Goal: Task Accomplishment & Management: Use online tool/utility

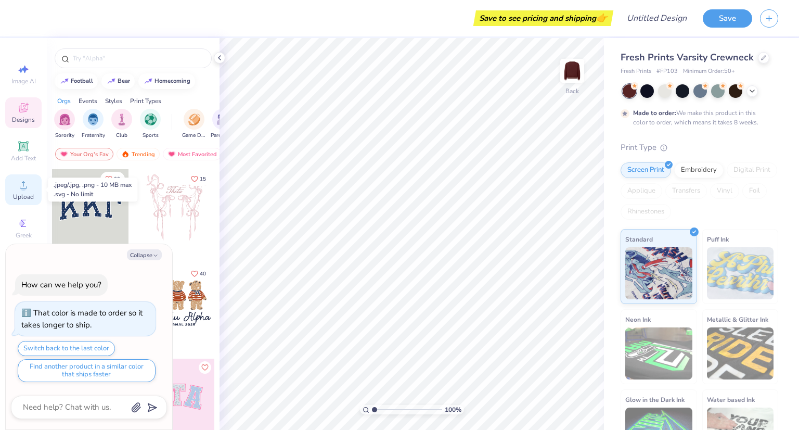
click at [17, 188] on icon at bounding box center [23, 185] width 12 height 12
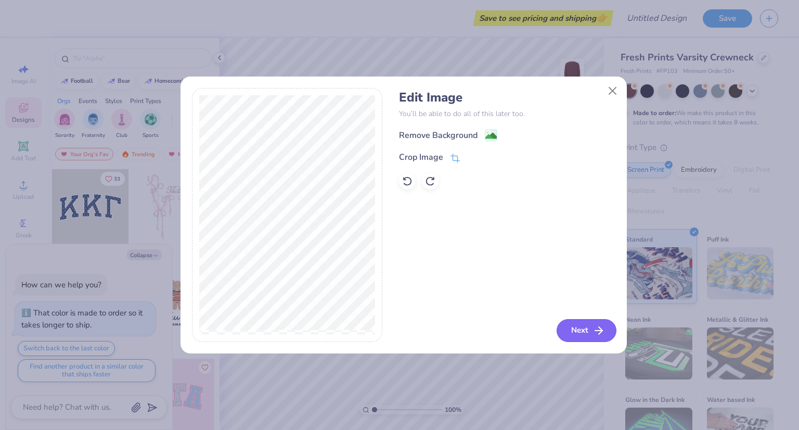
click at [572, 325] on button "Next" at bounding box center [587, 330] width 60 height 23
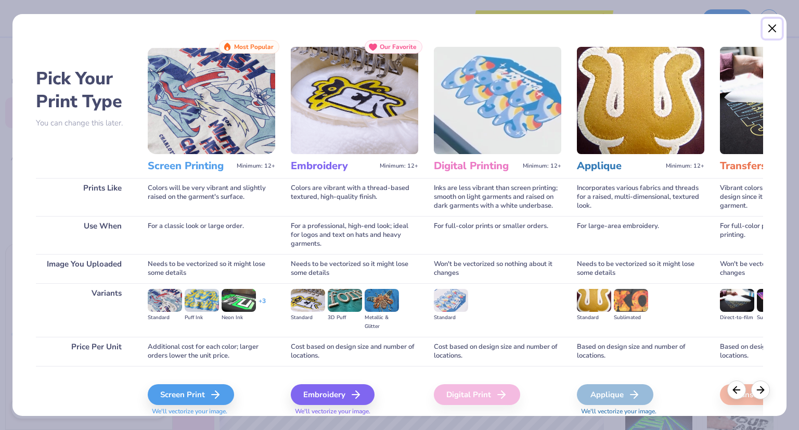
click at [774, 28] on button "Close" at bounding box center [773, 29] width 20 height 20
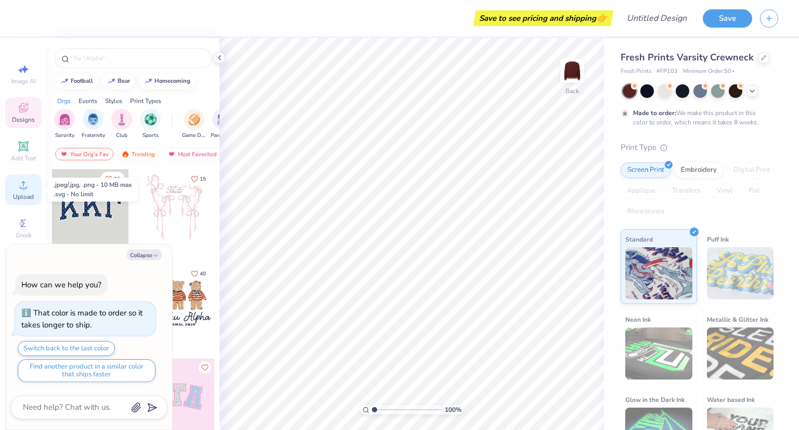
click at [23, 199] on span "Upload" at bounding box center [23, 197] width 21 height 8
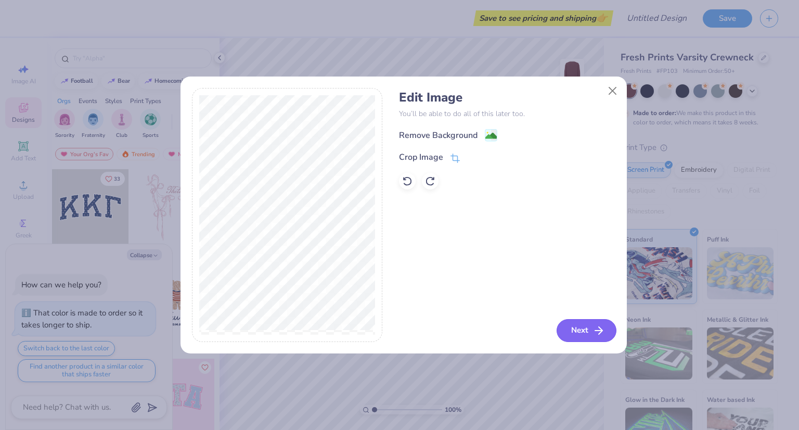
click at [564, 320] on button "Next" at bounding box center [587, 330] width 60 height 23
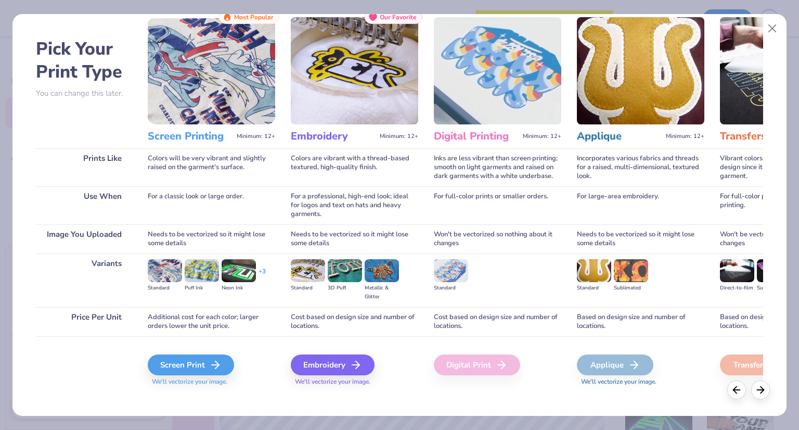
scroll to position [37, 0]
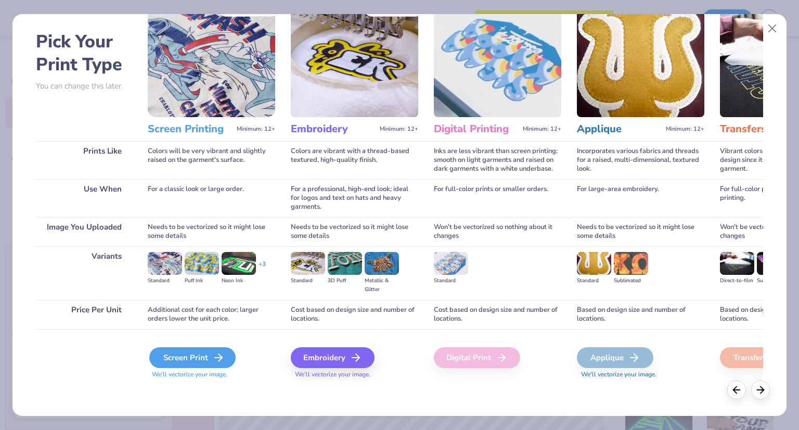
click at [198, 358] on div "Screen Print" at bounding box center [192, 357] width 86 height 21
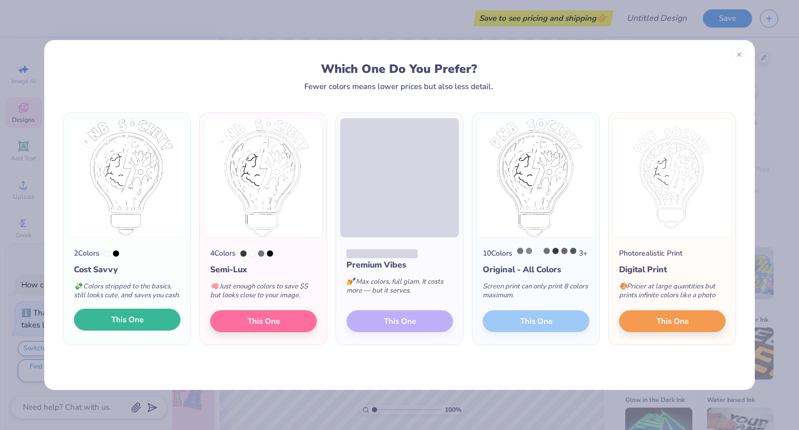
click at [148, 330] on button "This One" at bounding box center [127, 320] width 107 height 22
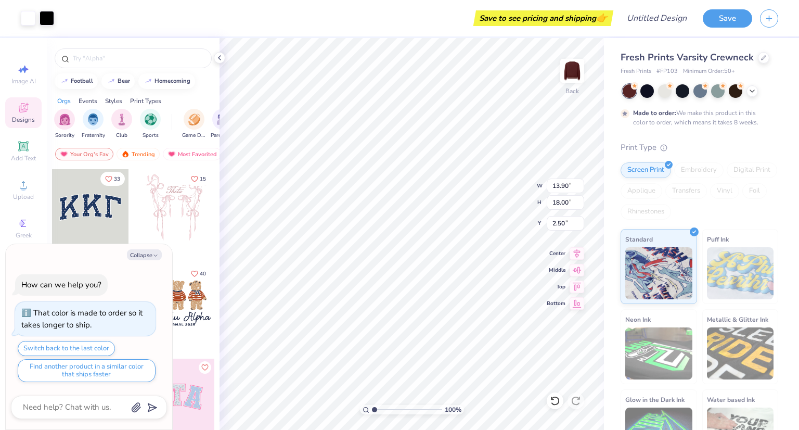
type textarea "x"
type input "10.97"
type input "14.20"
type textarea "x"
type input "13.90"
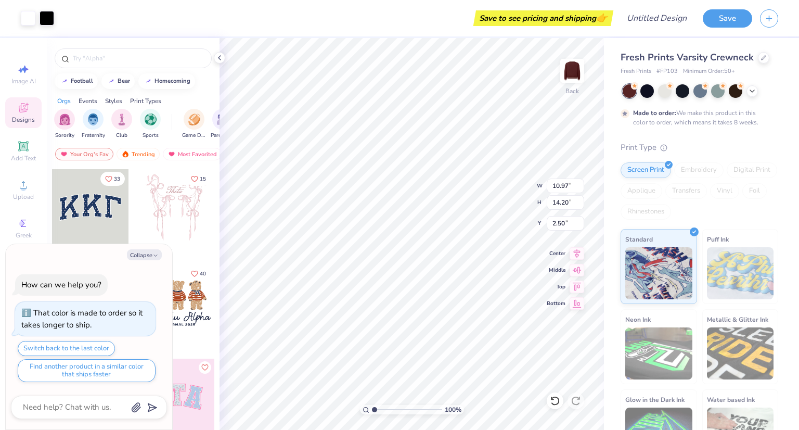
type input "18.00"
type textarea "x"
type input "5.30"
type input "6.87"
type textarea "x"
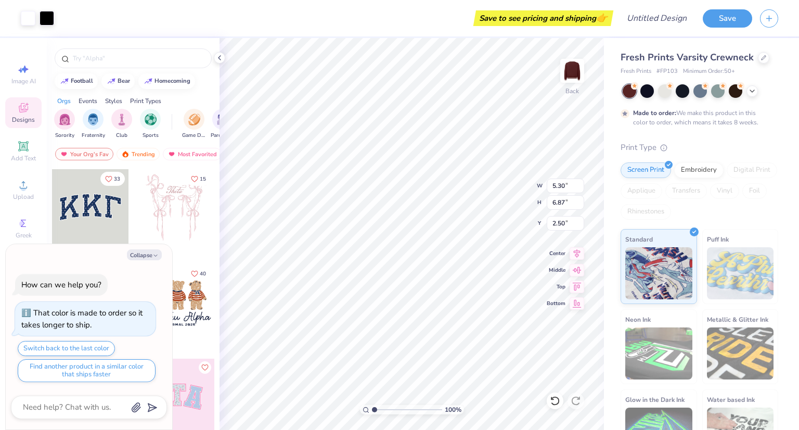
type input "3.00"
type textarea "x"
type input "3.31"
type input "4.29"
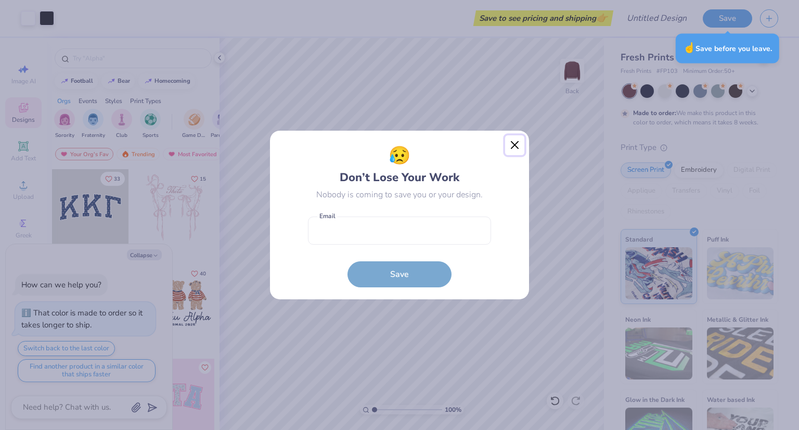
click at [511, 142] on button "Close" at bounding box center [515, 145] width 20 height 20
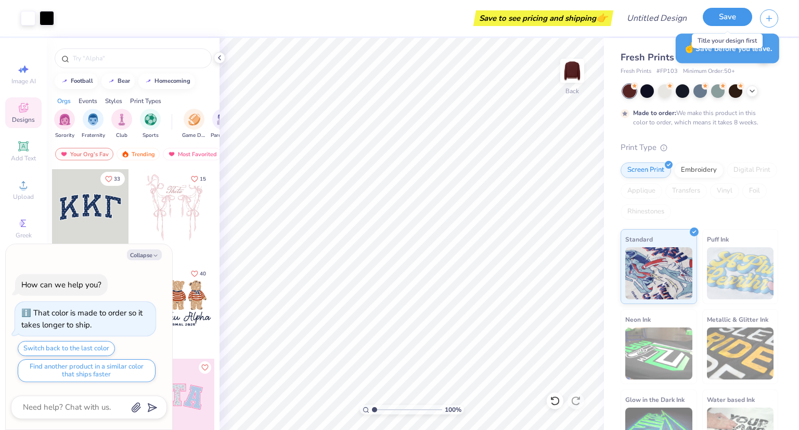
click at [710, 18] on button "Save" at bounding box center [727, 17] width 49 height 18
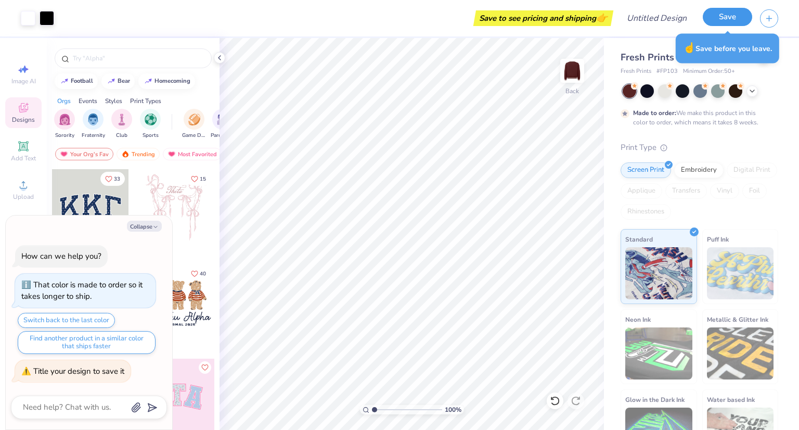
click at [729, 20] on button "Save" at bounding box center [727, 17] width 49 height 18
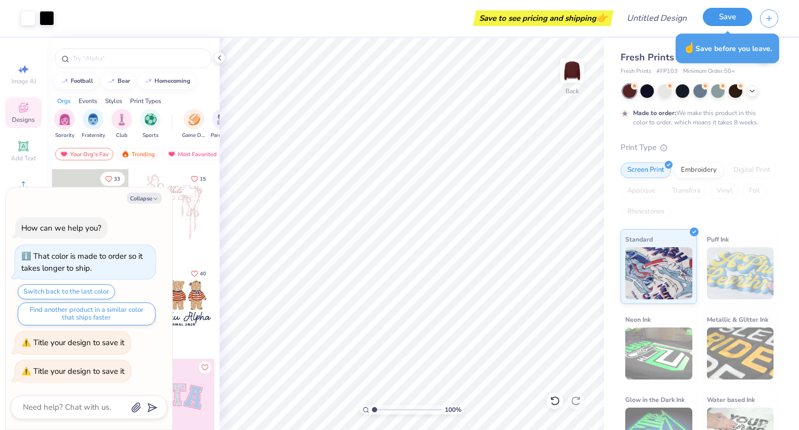
click at [729, 20] on button "Save" at bounding box center [727, 17] width 49 height 18
type textarea "x"
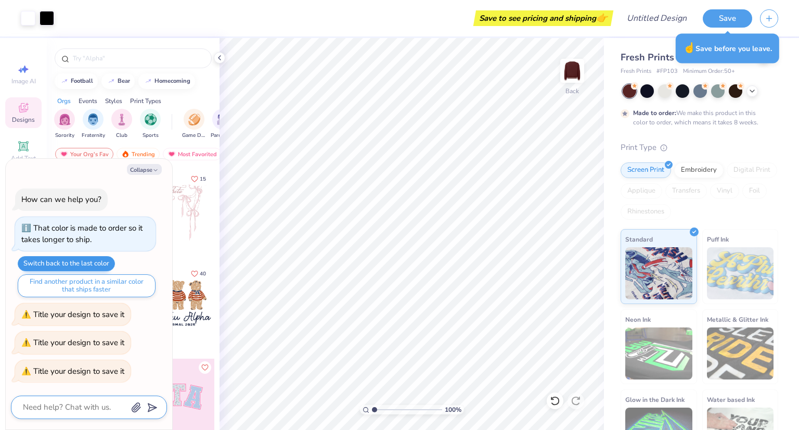
type textarea "P"
type textarea "x"
type textarea "PN"
type textarea "x"
type textarea "PNB"
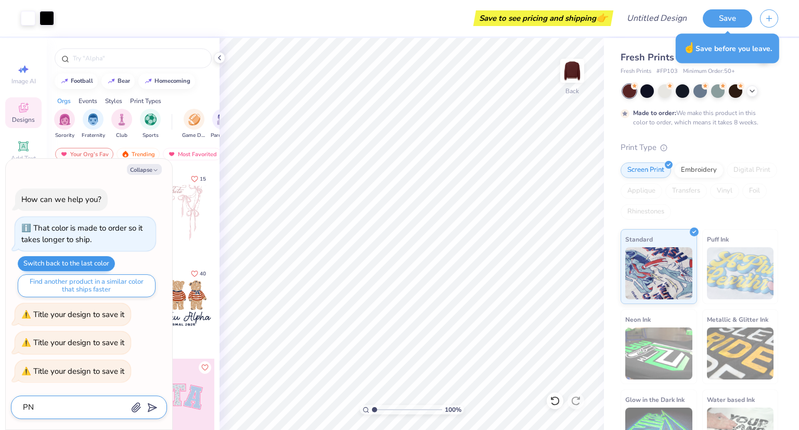
type textarea "x"
type textarea "PNB"
type textarea "x"
type textarea "PNB S"
type textarea "x"
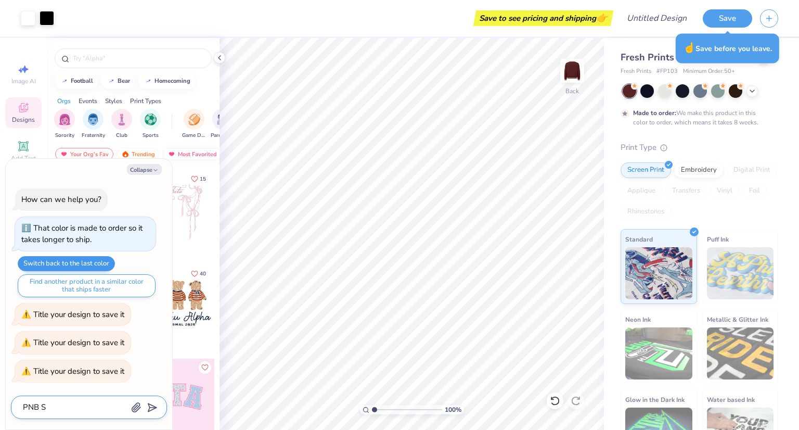
type textarea "PNB SO"
type textarea "x"
type textarea "PNB SOC"
type textarea "x"
type textarea "PNB SOCI"
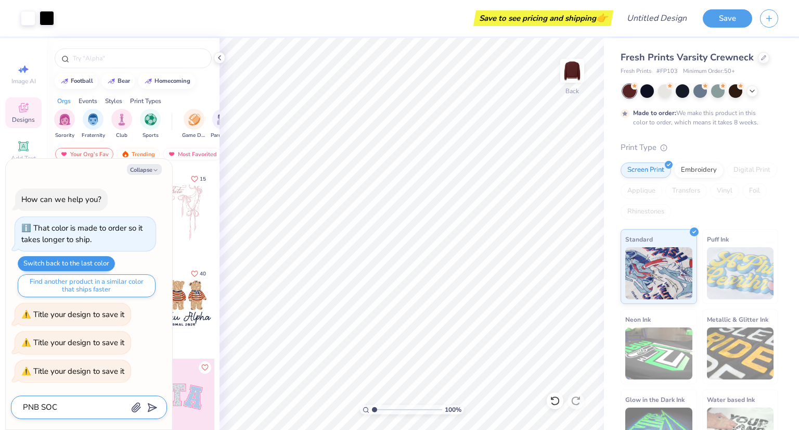
type textarea "x"
type textarea "PNB SOCIE"
type textarea "x"
type textarea "PNB SOCIET"
type textarea "x"
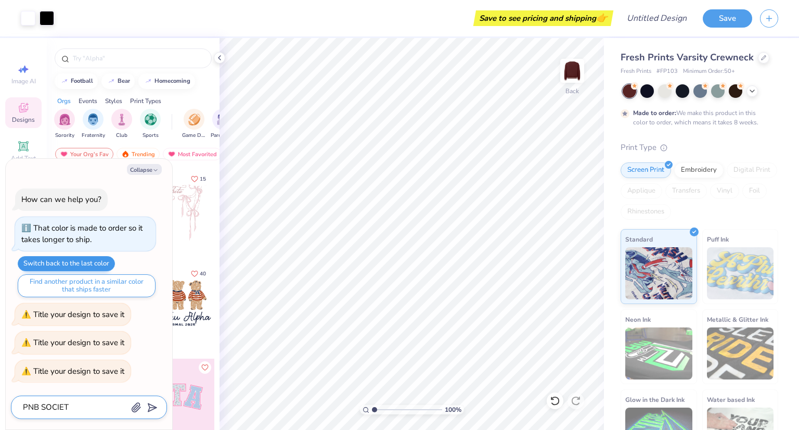
type textarea "PNB SOCIETY"
type textarea "x"
type textarea "PNB SOCIETY"
type textarea "x"
type textarea "PNB SOCIETY d"
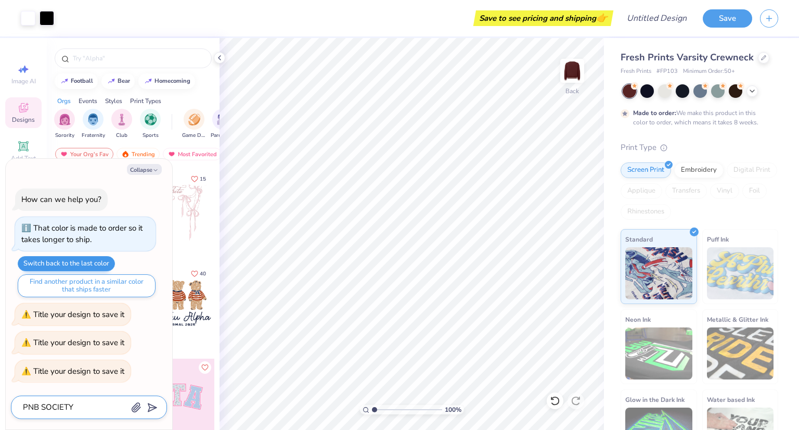
type textarea "x"
type textarea "PNB SOCIETY"
type textarea "x"
type textarea "PNB SOCIETY D"
type textarea "x"
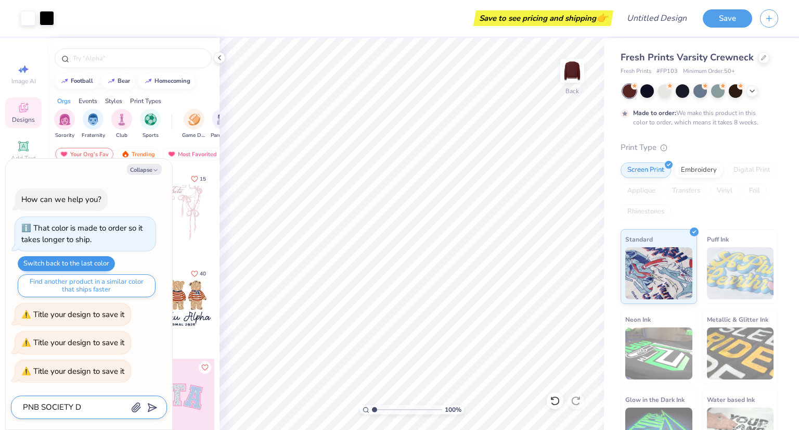
type textarea "PNB SOCIETY De"
type textarea "x"
type textarea "PNB SOCIETY Des"
type textarea "x"
type textarea "PNB SOCIETY Desi"
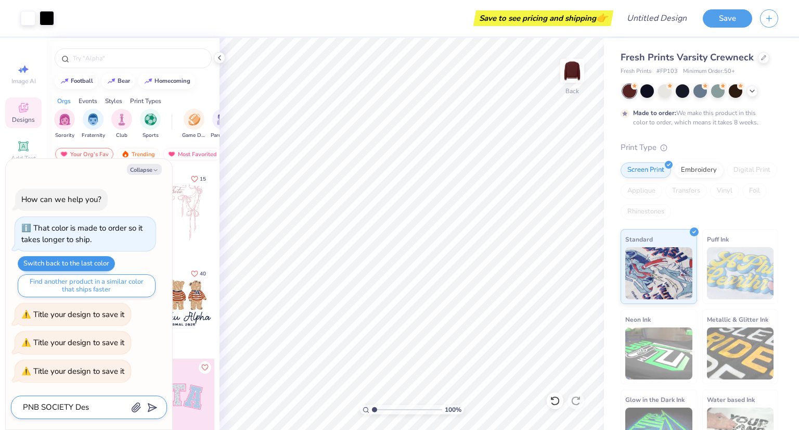
type textarea "x"
type textarea "PNB SOCIETY Desig"
type textarea "x"
type textarea "PNB SOCIETY Design"
type textarea "x"
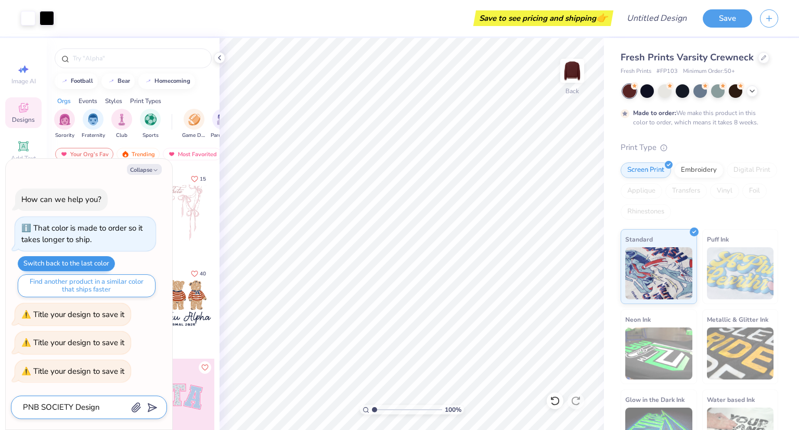
type textarea "PNB SOCIETY Design"
type textarea "x"
type textarea "PNB SOCIETY Design"
type textarea "x"
type input "PNB SOCIETY Design"
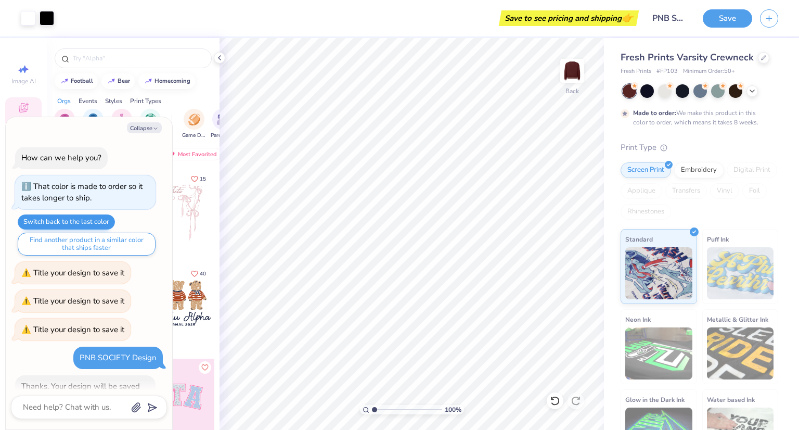
scroll to position [26, 0]
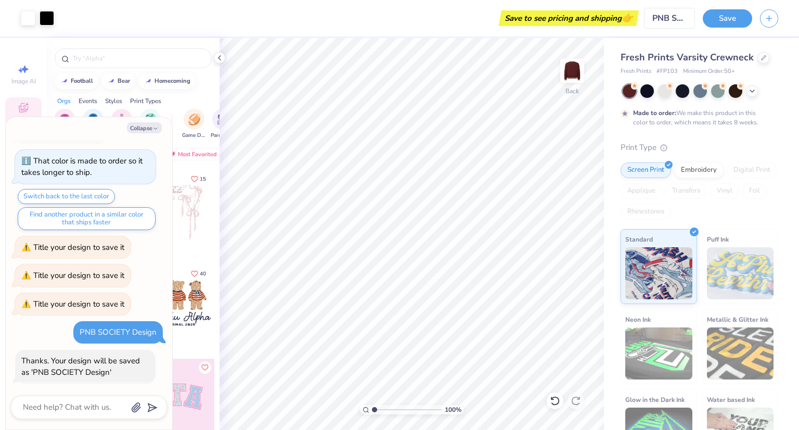
drag, startPoint x: 612, startPoint y: 19, endPoint x: 693, endPoint y: 24, distance: 81.9
click at [633, 18] on div "Save to see pricing and shipping 👉" at bounding box center [569, 18] width 135 height 16
